Goal: Task Accomplishment & Management: Use online tool/utility

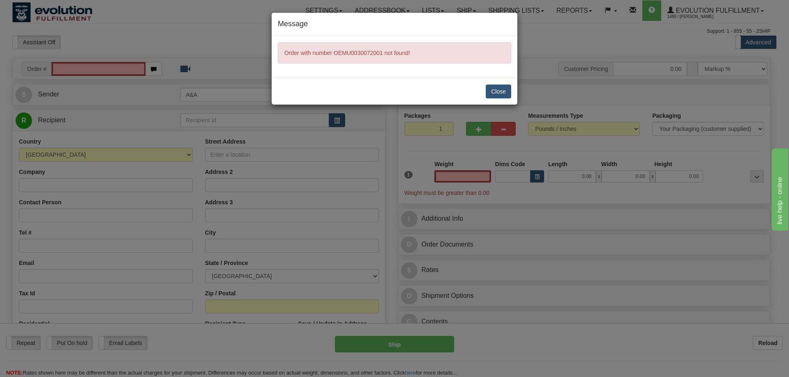
type input "0.00"
click at [493, 86] on button "Close" at bounding box center [497, 92] width 25 height 14
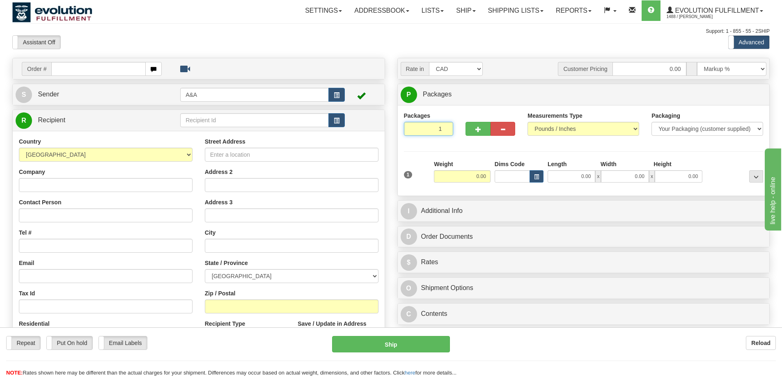
drag, startPoint x: 435, startPoint y: 126, endPoint x: 441, endPoint y: 126, distance: 6.6
click at [441, 126] on input "1" at bounding box center [429, 129] width 50 height 14
type input "12"
radio input "true"
click at [388, 129] on div "Order # S Sender A&A" at bounding box center [198, 252] width 385 height 389
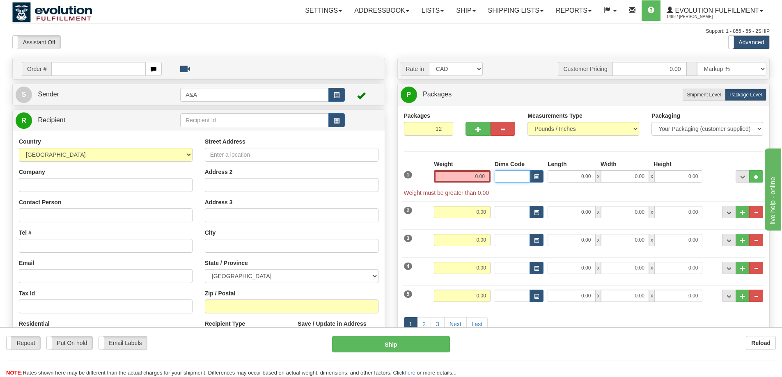
click at [498, 177] on input "Dims Code" at bounding box center [512, 176] width 35 height 12
click at [475, 176] on input "0.00" at bounding box center [462, 176] width 57 height 12
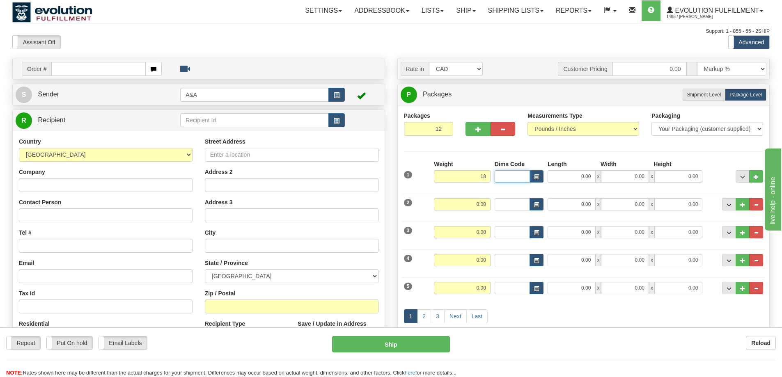
type input "18.00"
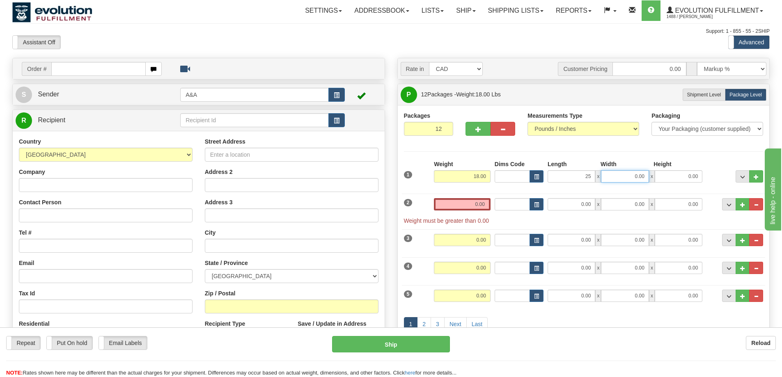
type input "25.00"
type input "17.00"
type input "14.00"
click at [547, 145] on div "Packages 12 12 Measurements Type" at bounding box center [584, 234] width 360 height 244
click at [672, 130] on select "Your Packaging (customer supplied) Envelope (carrier supplied) Pack (carrier su…" at bounding box center [708, 129] width 112 height 14
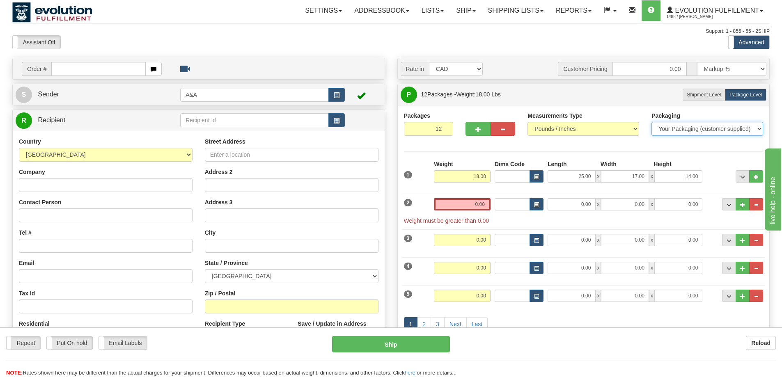
click at [672, 130] on select "Your Packaging (customer supplied) Envelope (carrier supplied) Pack (carrier su…" at bounding box center [708, 129] width 112 height 14
click at [760, 206] on button "..." at bounding box center [757, 204] width 14 height 12
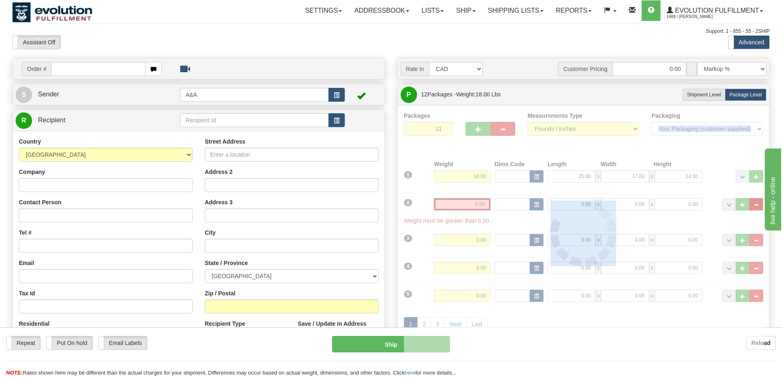
click at [760, 206] on div at bounding box center [584, 234] width 360 height 244
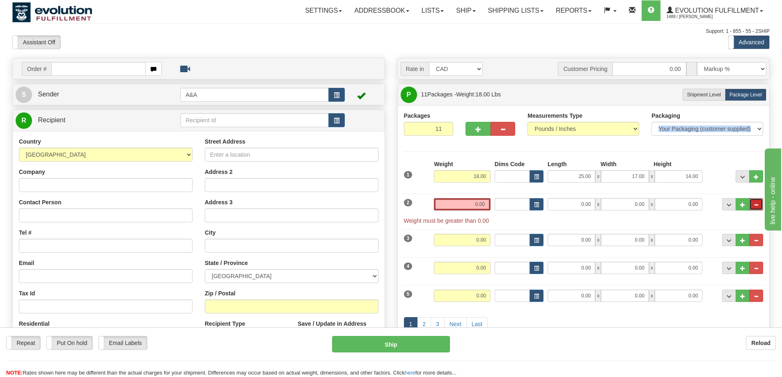
click at [760, 206] on button "..." at bounding box center [757, 204] width 14 height 12
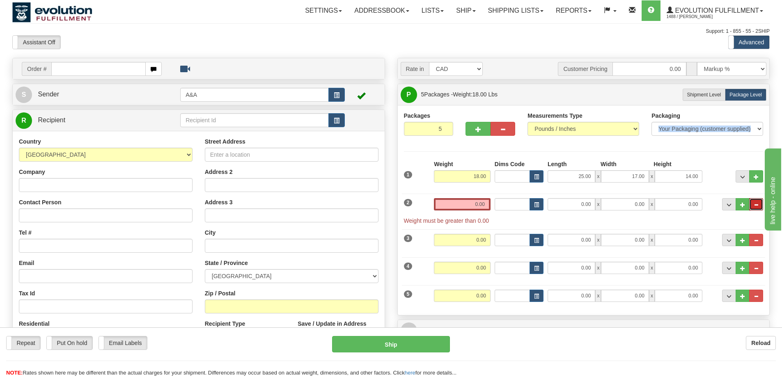
click at [760, 206] on button "..." at bounding box center [757, 204] width 14 height 12
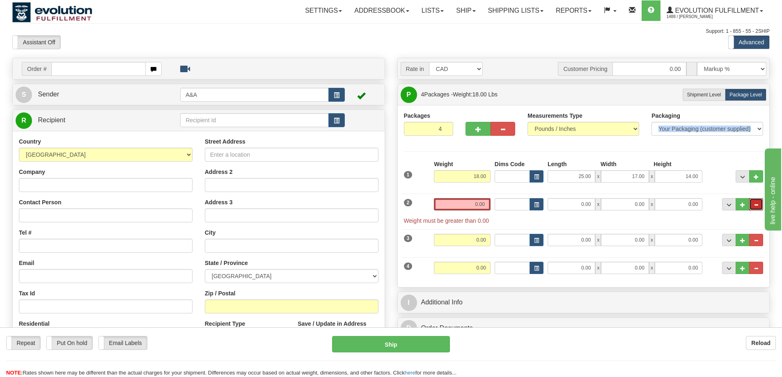
click at [760, 206] on button "..." at bounding box center [757, 204] width 14 height 12
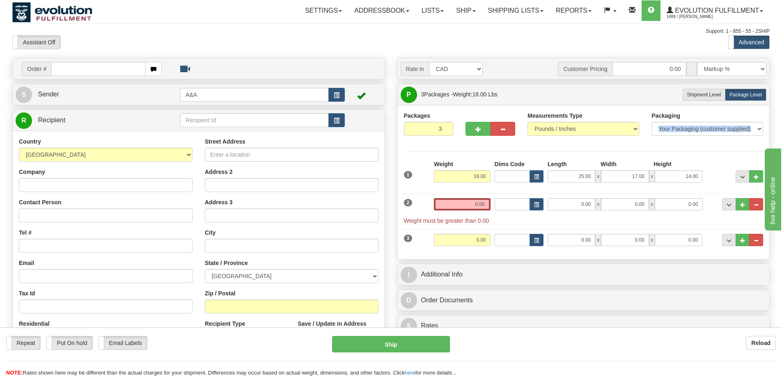
click at [760, 206] on button "..." at bounding box center [757, 204] width 14 height 12
type input "2"
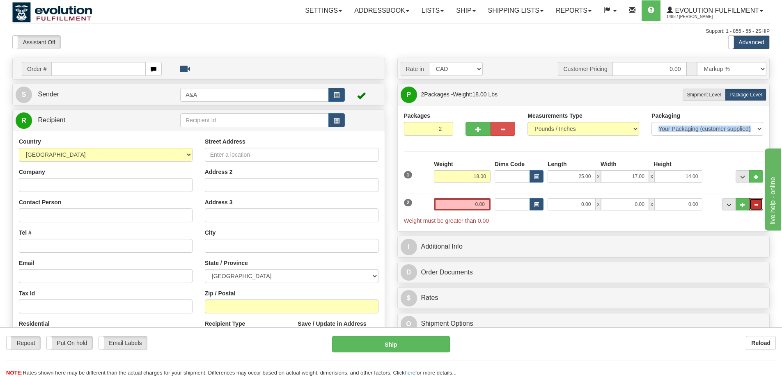
click at [760, 206] on button "..." at bounding box center [757, 204] width 14 height 12
radio input "true"
type input "1"
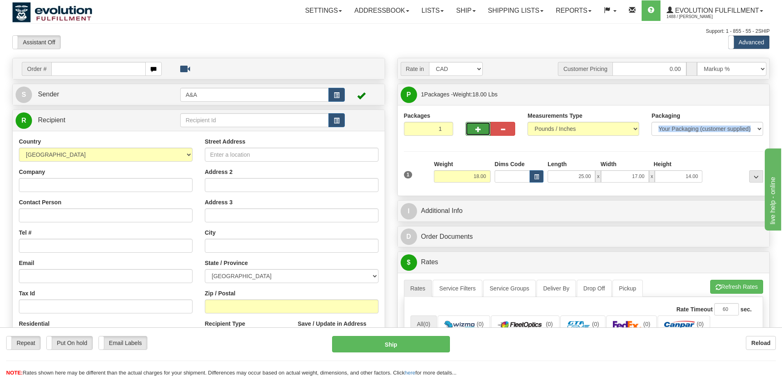
click at [483, 133] on button "button" at bounding box center [478, 129] width 25 height 14
radio input "true"
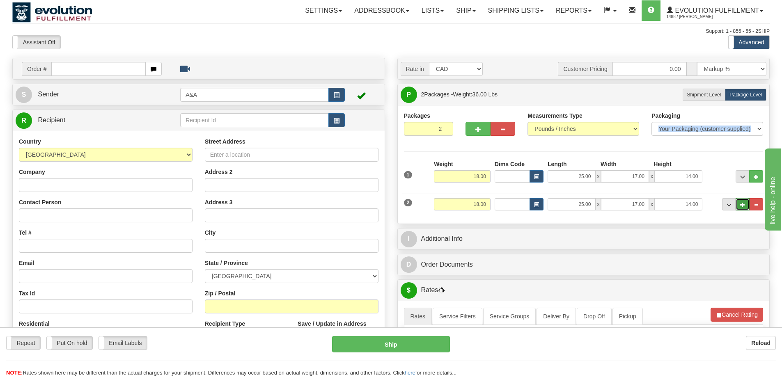
click at [743, 205] on span "..." at bounding box center [743, 205] width 5 height 5
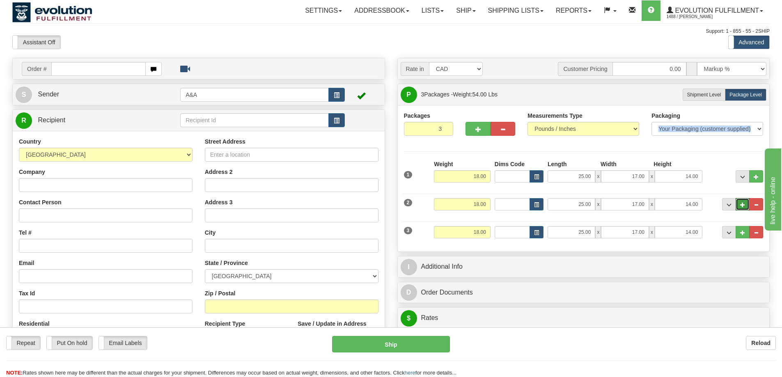
click at [743, 205] on span "..." at bounding box center [743, 205] width 5 height 5
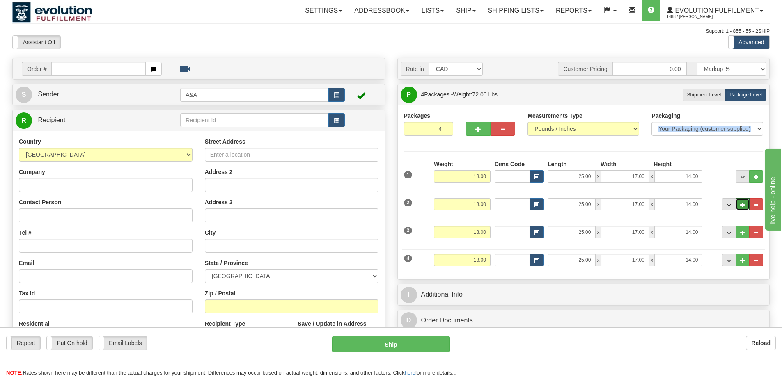
click at [743, 205] on span "..." at bounding box center [743, 205] width 5 height 5
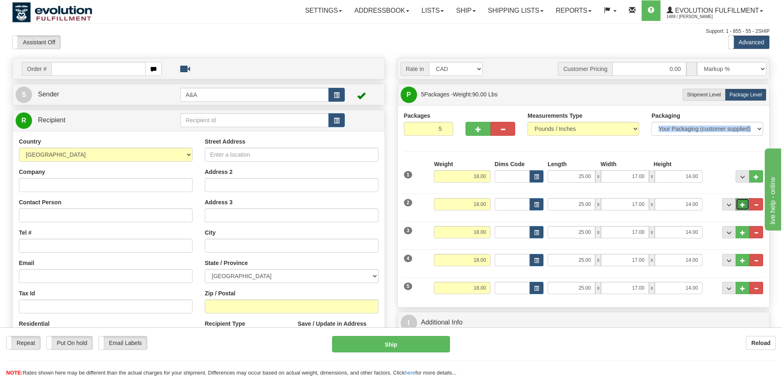
click at [743, 205] on span "..." at bounding box center [743, 205] width 5 height 5
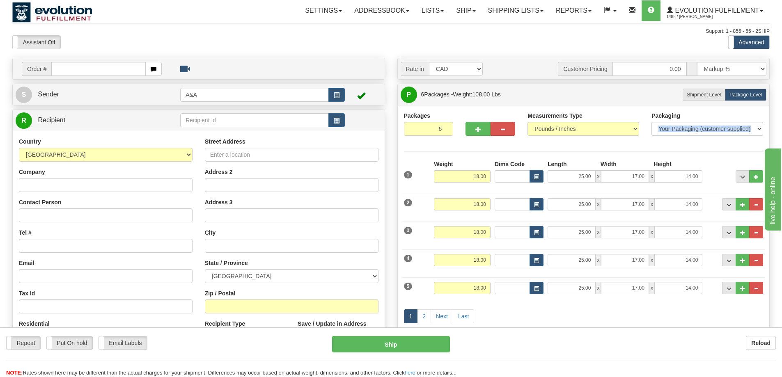
click at [743, 205] on span "..." at bounding box center [743, 205] width 5 height 5
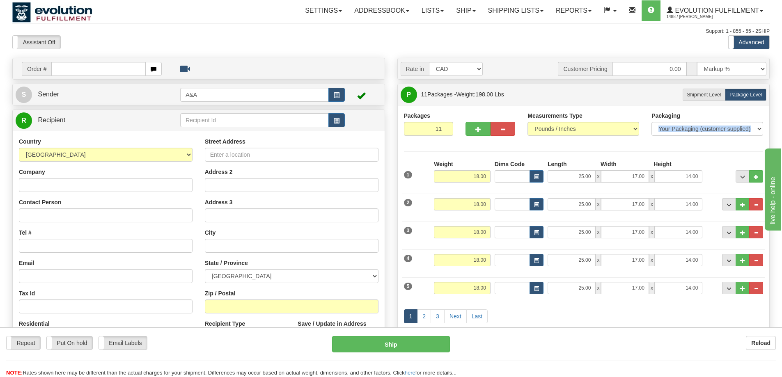
click at [743, 205] on span "..." at bounding box center [743, 205] width 5 height 5
type input "12"
click at [241, 273] on select "[GEOGRAPHIC_DATA] [GEOGRAPHIC_DATA] [GEOGRAPHIC_DATA] [GEOGRAPHIC_DATA] [GEOGRA…" at bounding box center [292, 276] width 174 height 14
select select "QC"
click at [241, 273] on select "[GEOGRAPHIC_DATA] [GEOGRAPHIC_DATA] [GEOGRAPHIC_DATA] [GEOGRAPHIC_DATA] [GEOGRA…" at bounding box center [292, 276] width 174 height 14
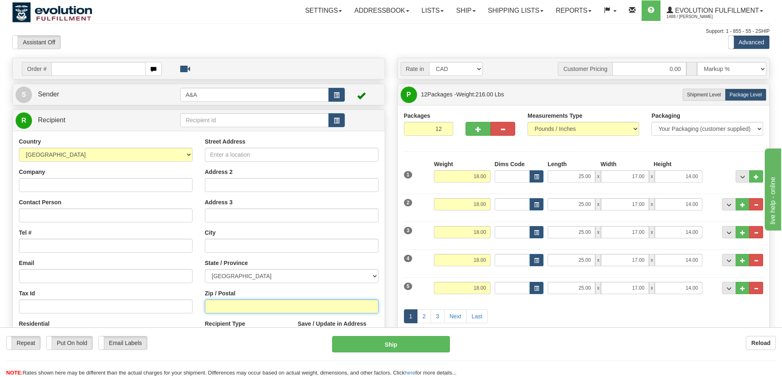
drag, startPoint x: 230, startPoint y: 300, endPoint x: 234, endPoint y: 297, distance: 4.7
click at [230, 300] on input "Zip / Postal" at bounding box center [292, 307] width 174 height 14
click at [210, 244] on input "text" at bounding box center [292, 246] width 174 height 14
paste input "LONGUEUIL"
type input "LONGUEUIL"
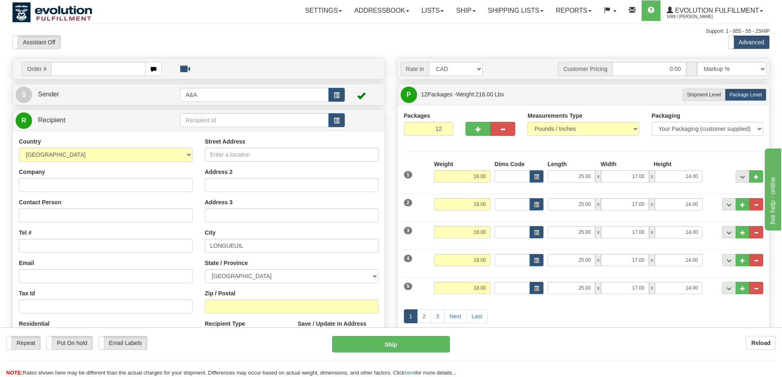
click at [220, 297] on label "Zip / Postal" at bounding box center [220, 294] width 31 height 8
click at [220, 300] on input "Zip / Postal" at bounding box center [292, 307] width 174 height 14
paste input "J4G 1R3"
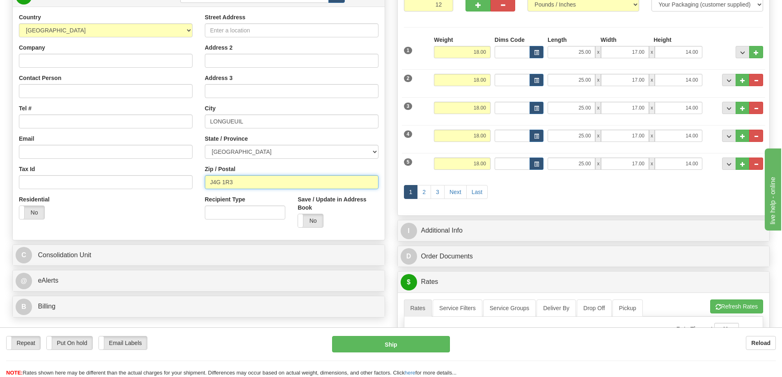
scroll to position [329, 0]
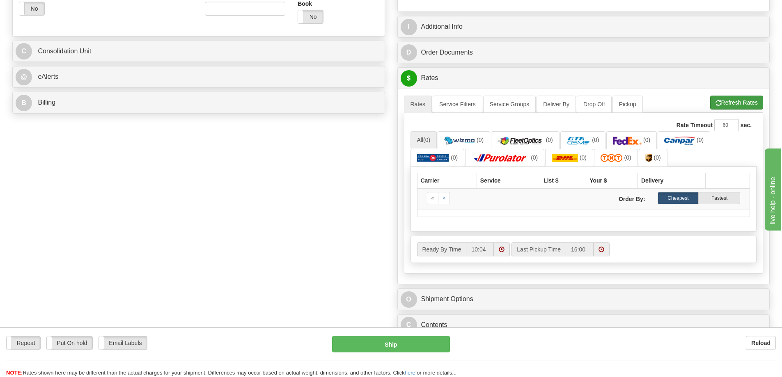
type input "J4G 1R3"
click at [730, 97] on button "Refresh Rates" at bounding box center [737, 103] width 53 height 14
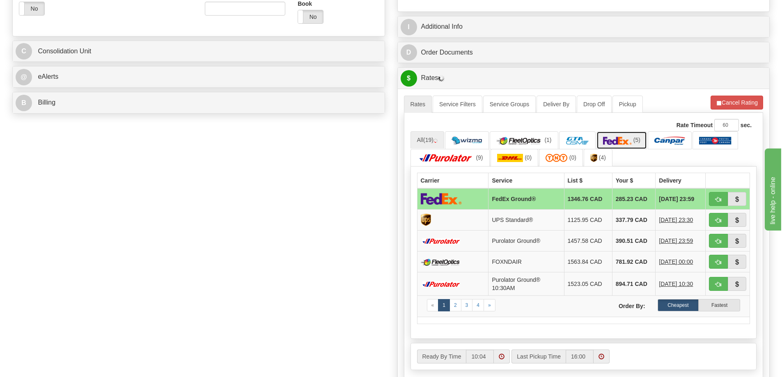
click at [610, 136] on link "(5)" at bounding box center [622, 140] width 51 height 18
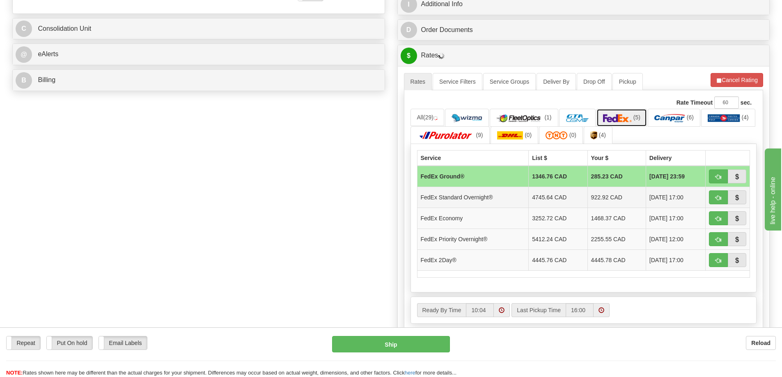
scroll to position [370, 0]
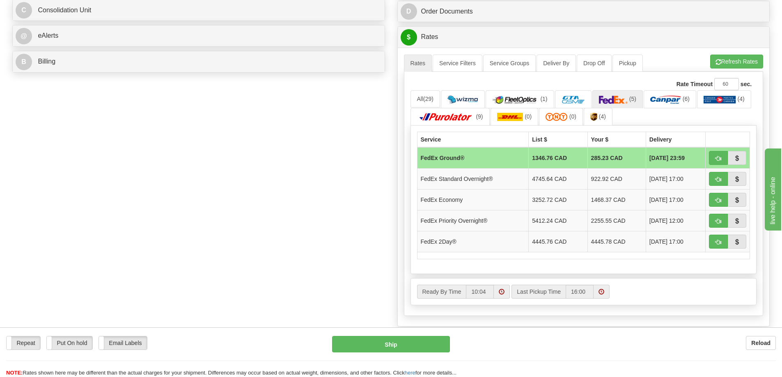
drag, startPoint x: 147, startPoint y: 120, endPoint x: 148, endPoint y: 2, distance: 118.3
click at [147, 120] on div "Order # S Sender A&A" at bounding box center [391, 35] width 770 height 694
